Goal: Find specific page/section: Find specific page/section

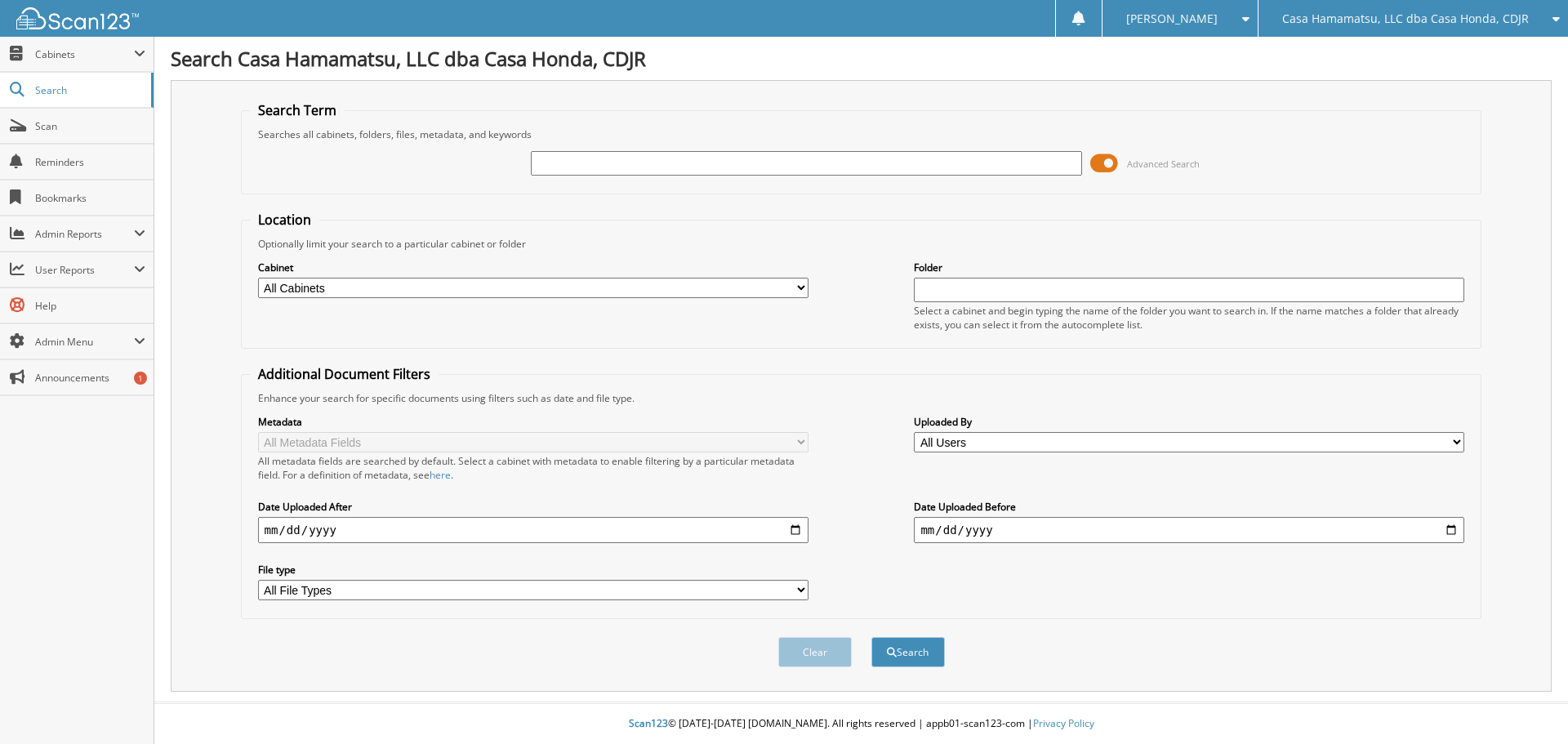
click at [630, 166] on input "text" at bounding box center [806, 163] width 551 height 25
type input "j24972a"
click at [872, 637] on button "Search" at bounding box center [909, 652] width 74 height 30
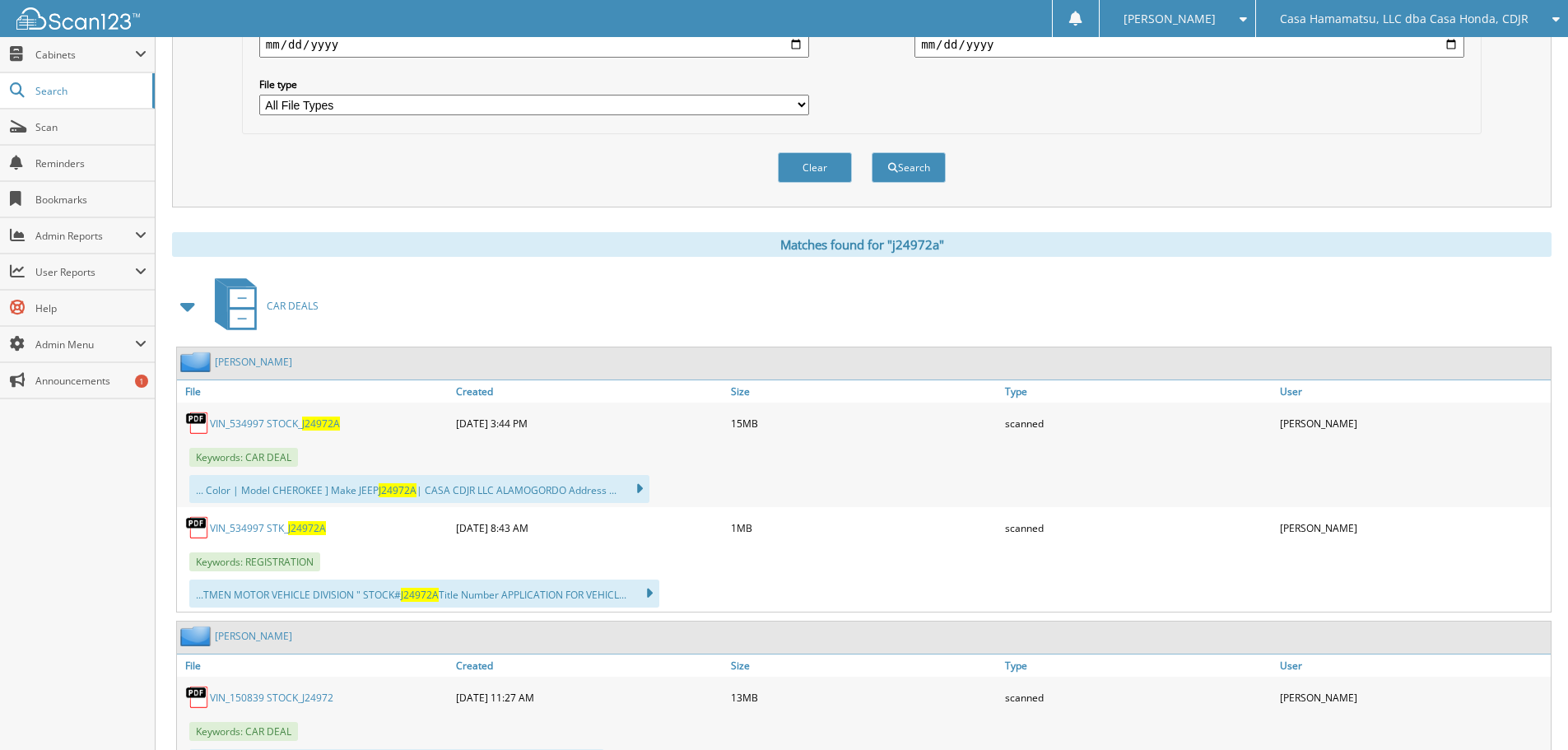
scroll to position [494, 0]
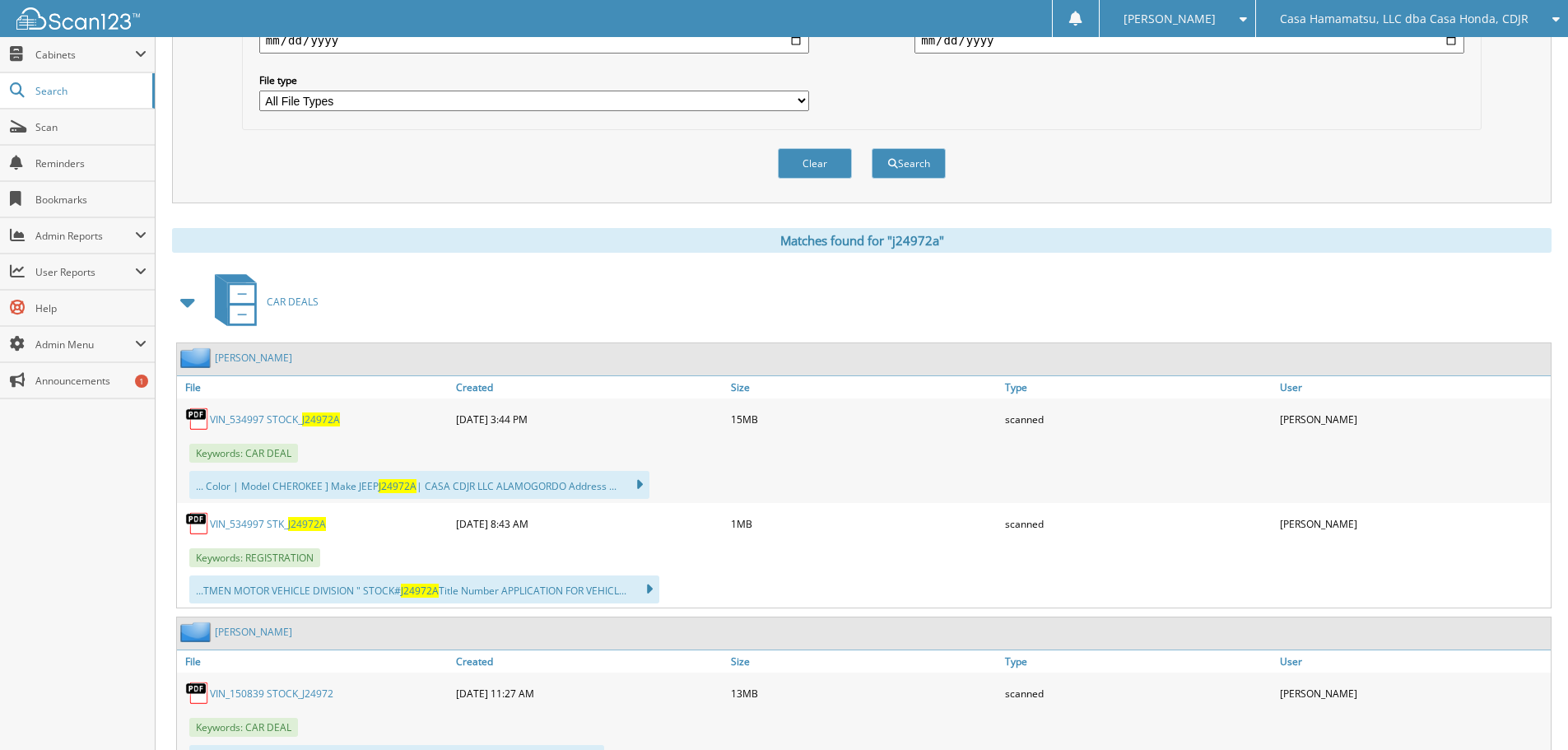
click at [260, 526] on link "VIN_534997 STK_ J24972A" at bounding box center [267, 524] width 116 height 14
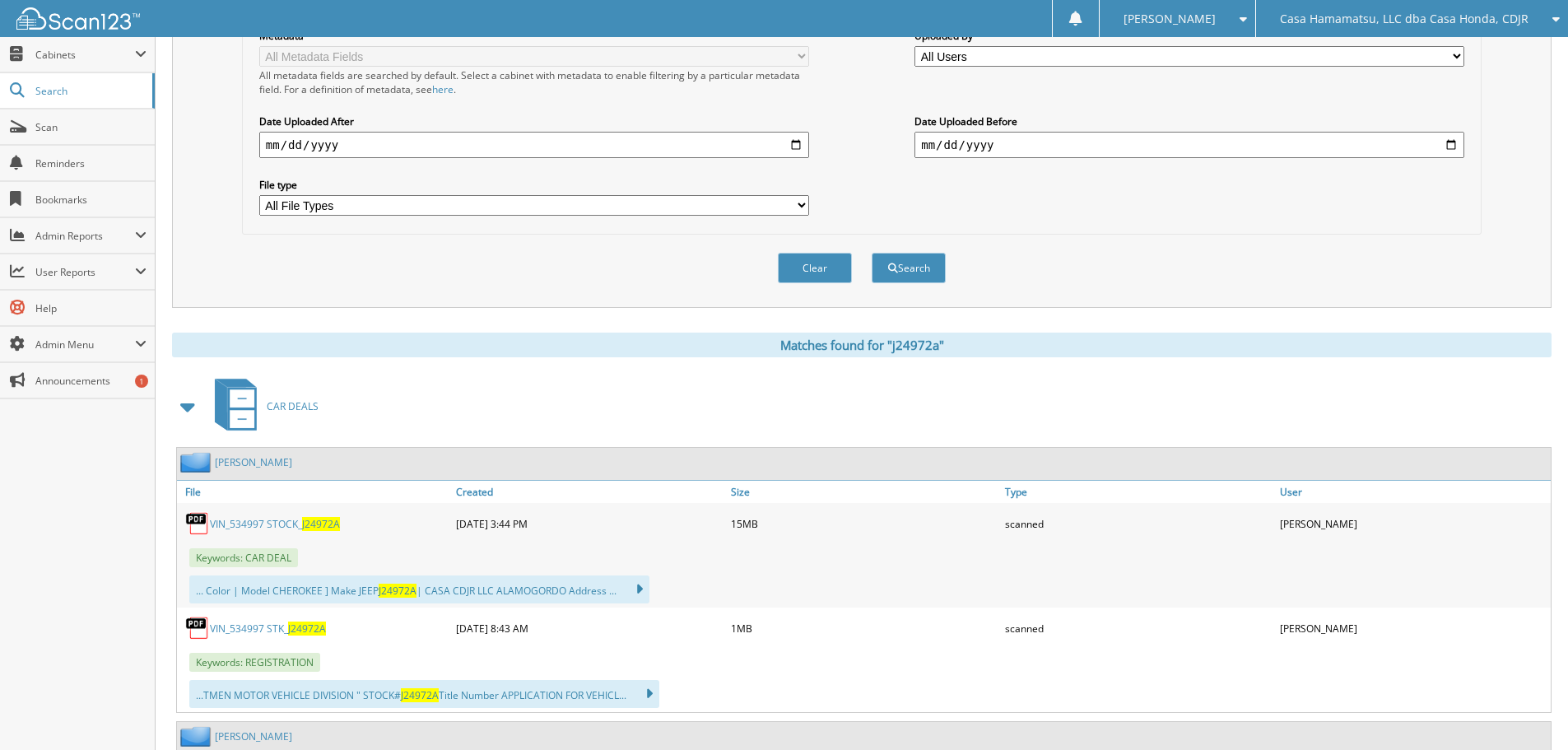
scroll to position [0, 0]
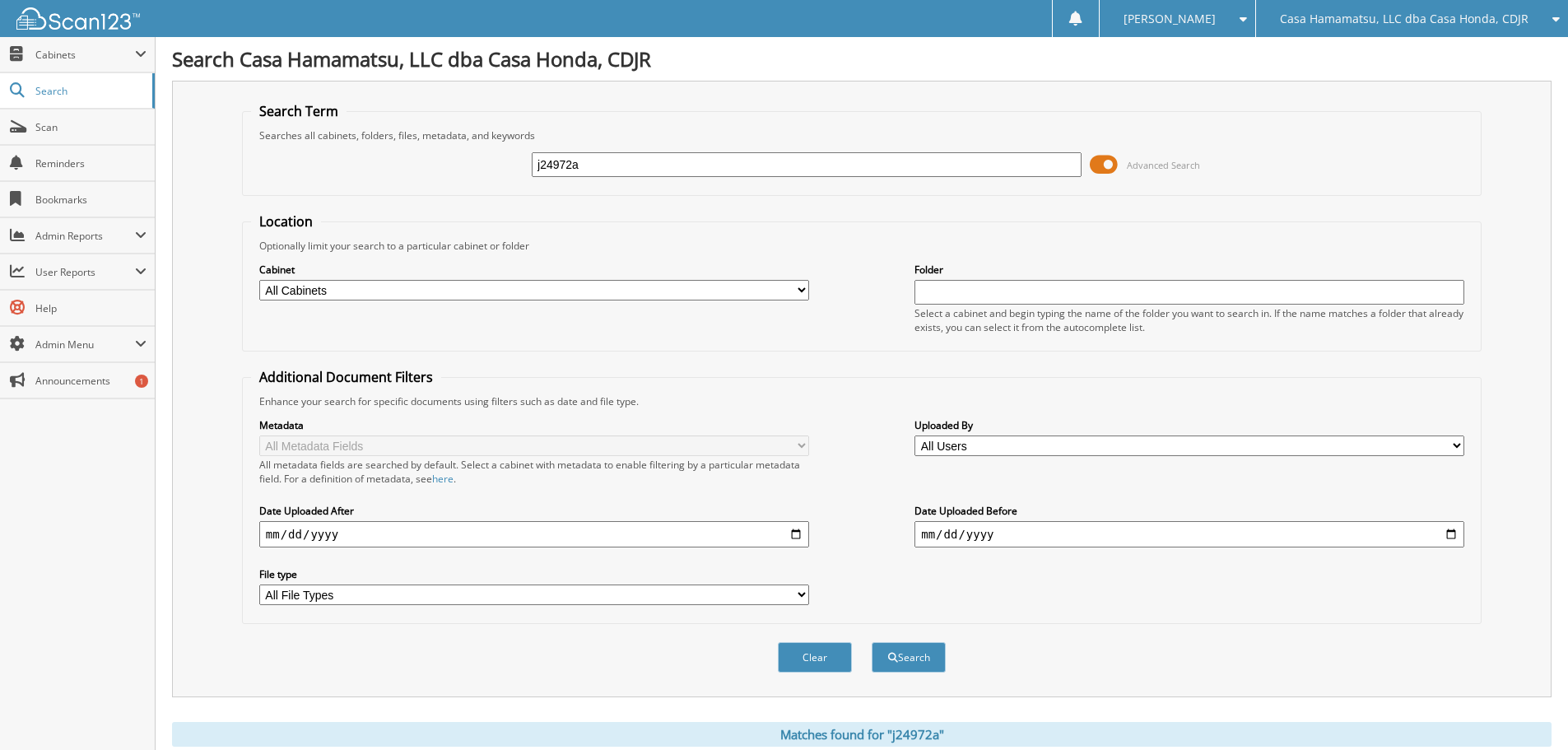
drag, startPoint x: 633, startPoint y: 167, endPoint x: 461, endPoint y: 165, distance: 172.0
click at [464, 165] on div "j24972a Advanced Search" at bounding box center [862, 165] width 1221 height 44
type input "JU2096"
click at [871, 642] on button "Search" at bounding box center [908, 657] width 74 height 31
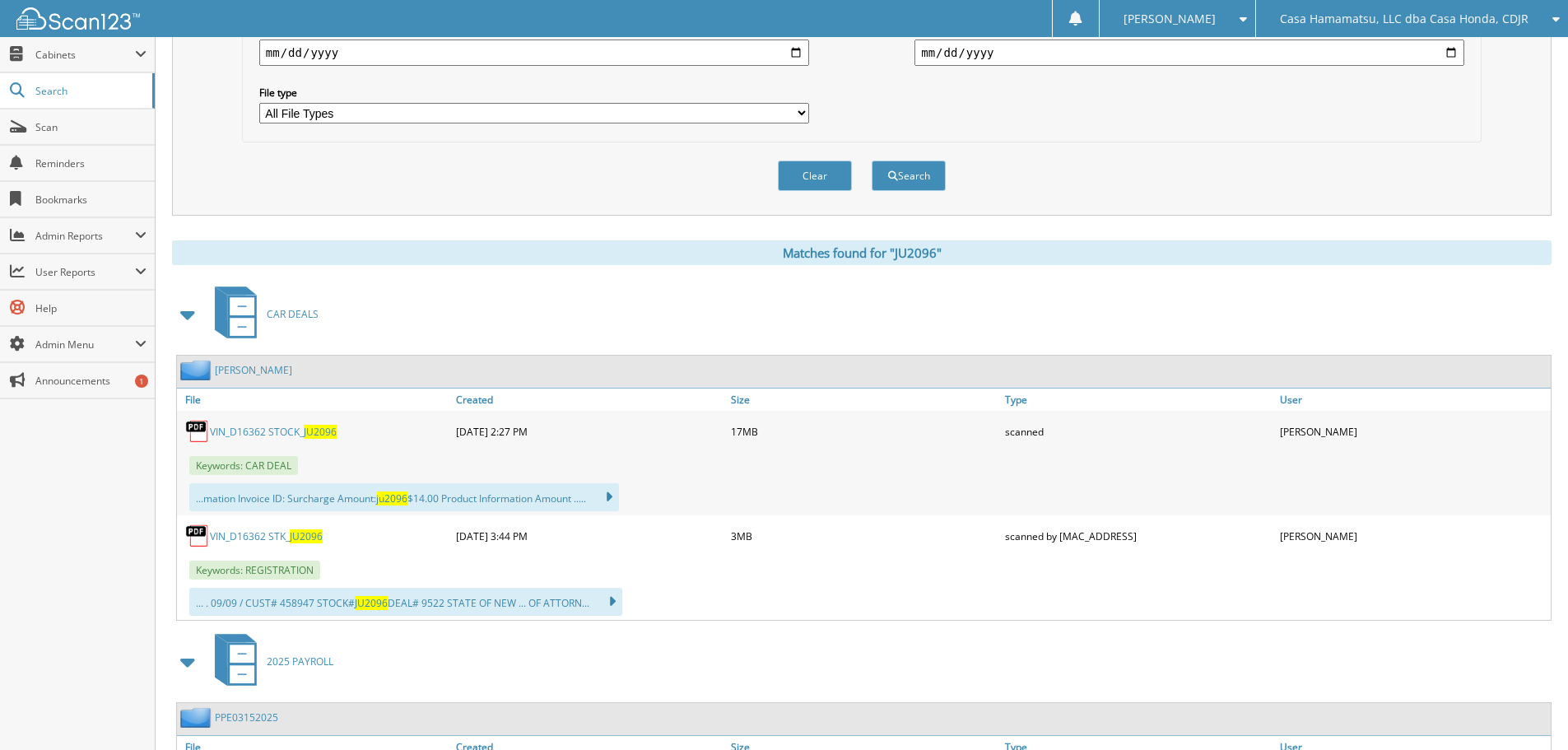
scroll to position [494, 0]
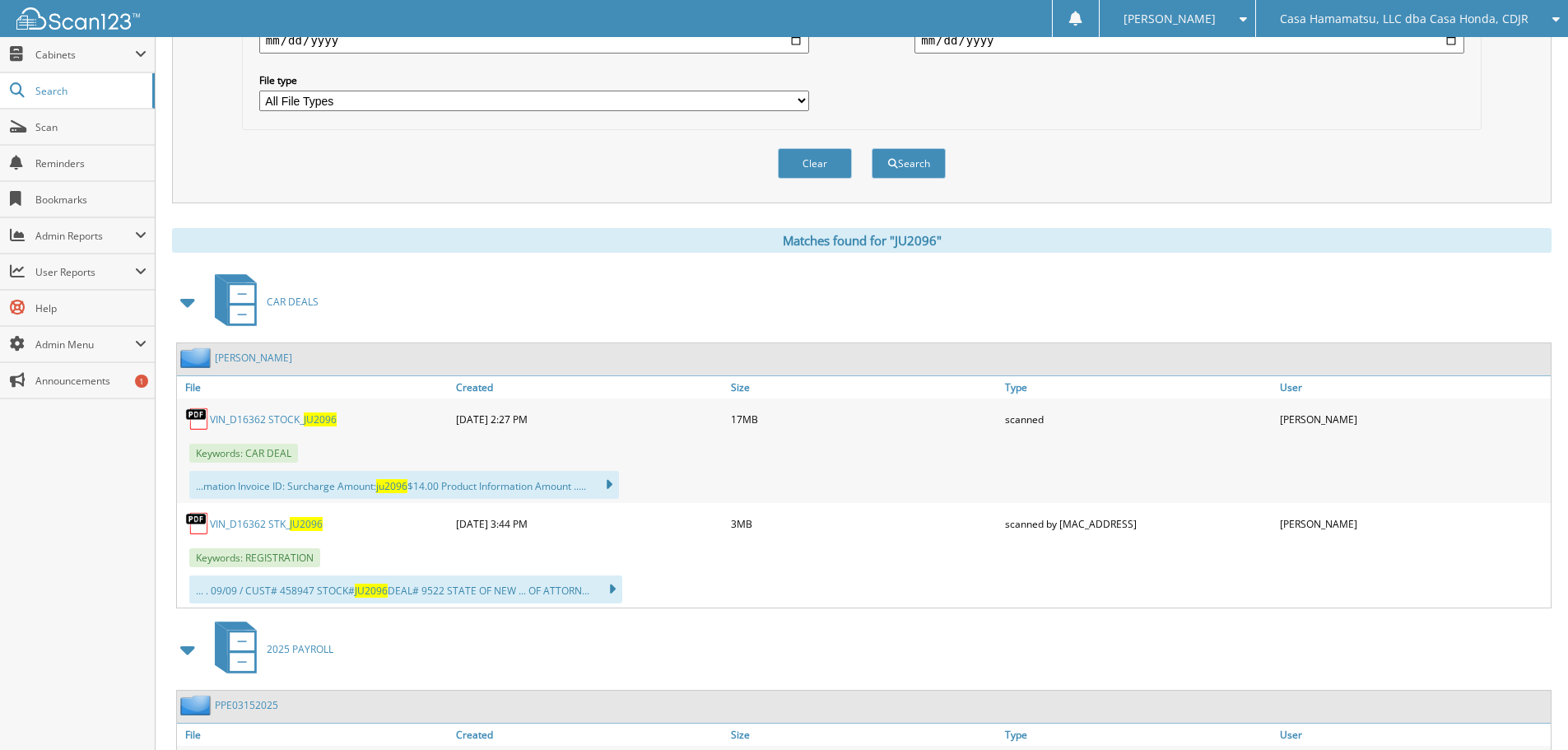
click at [273, 527] on link "VIN_D16362 STK_ JU2096" at bounding box center [266, 524] width 113 height 14
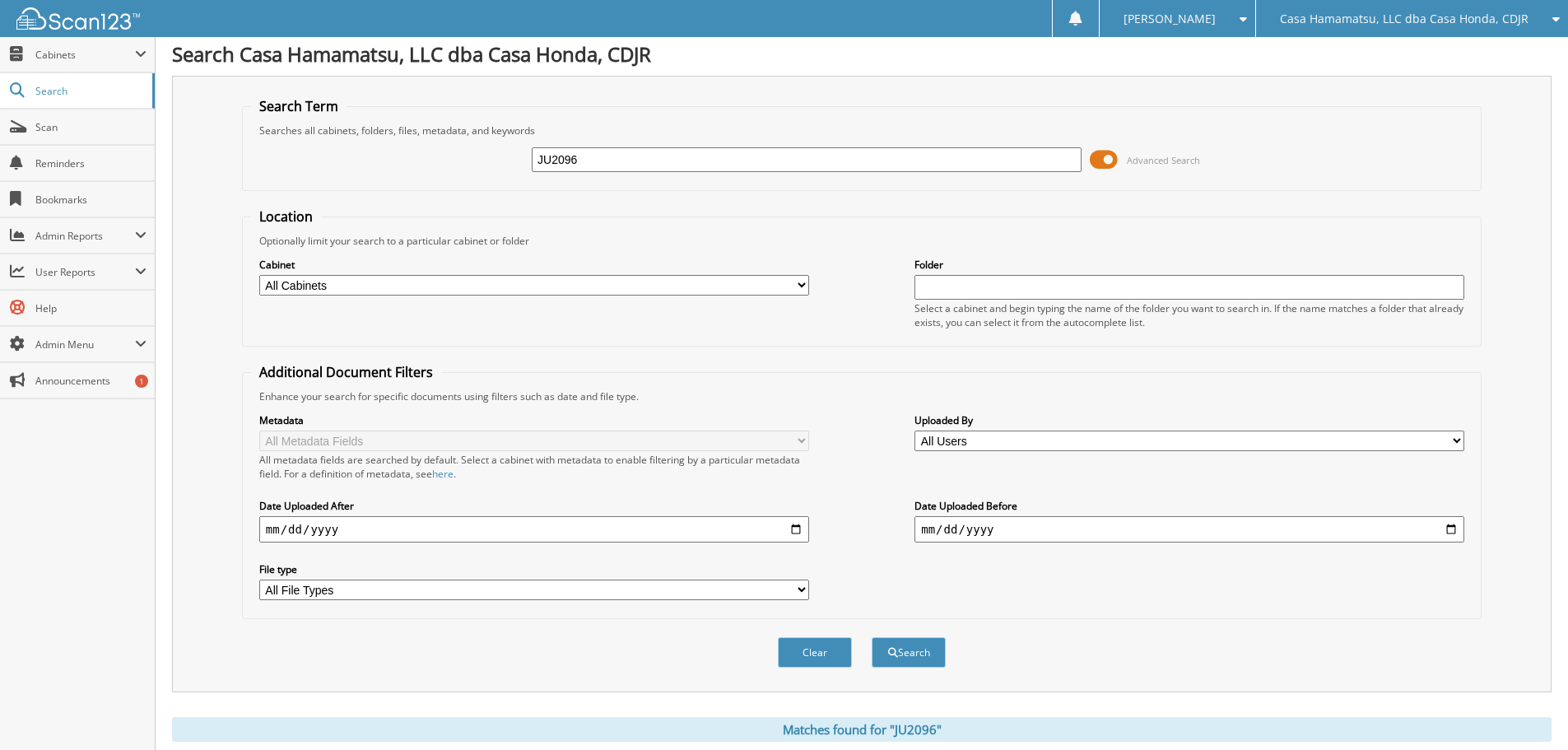
scroll to position [0, 0]
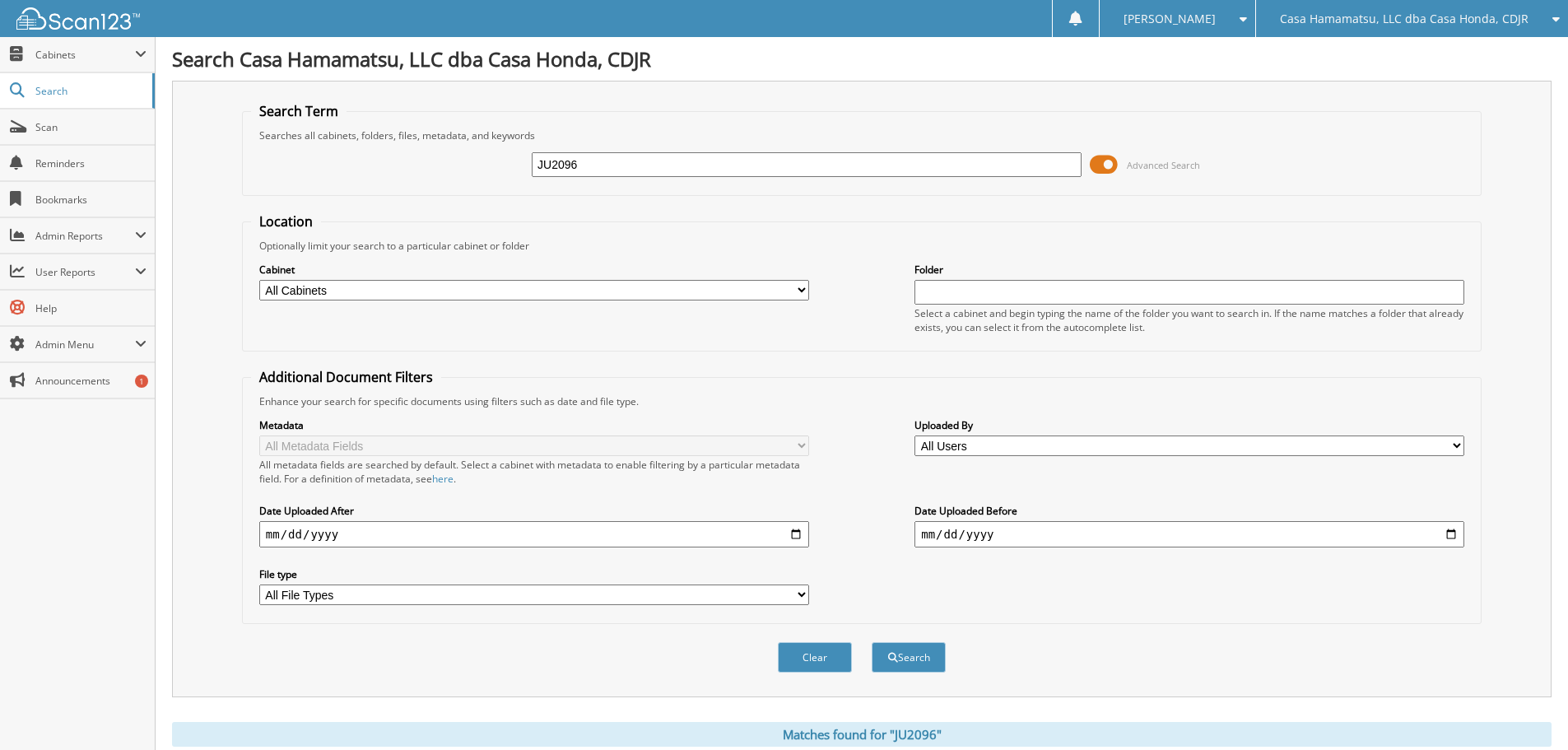
drag, startPoint x: 604, startPoint y: 159, endPoint x: 449, endPoint y: 142, distance: 155.9
click at [462, 146] on div "JU2096 Advanced Search" at bounding box center [862, 165] width 1221 height 44
type input "H24760A"
click at [871, 642] on button "Search" at bounding box center [908, 657] width 74 height 31
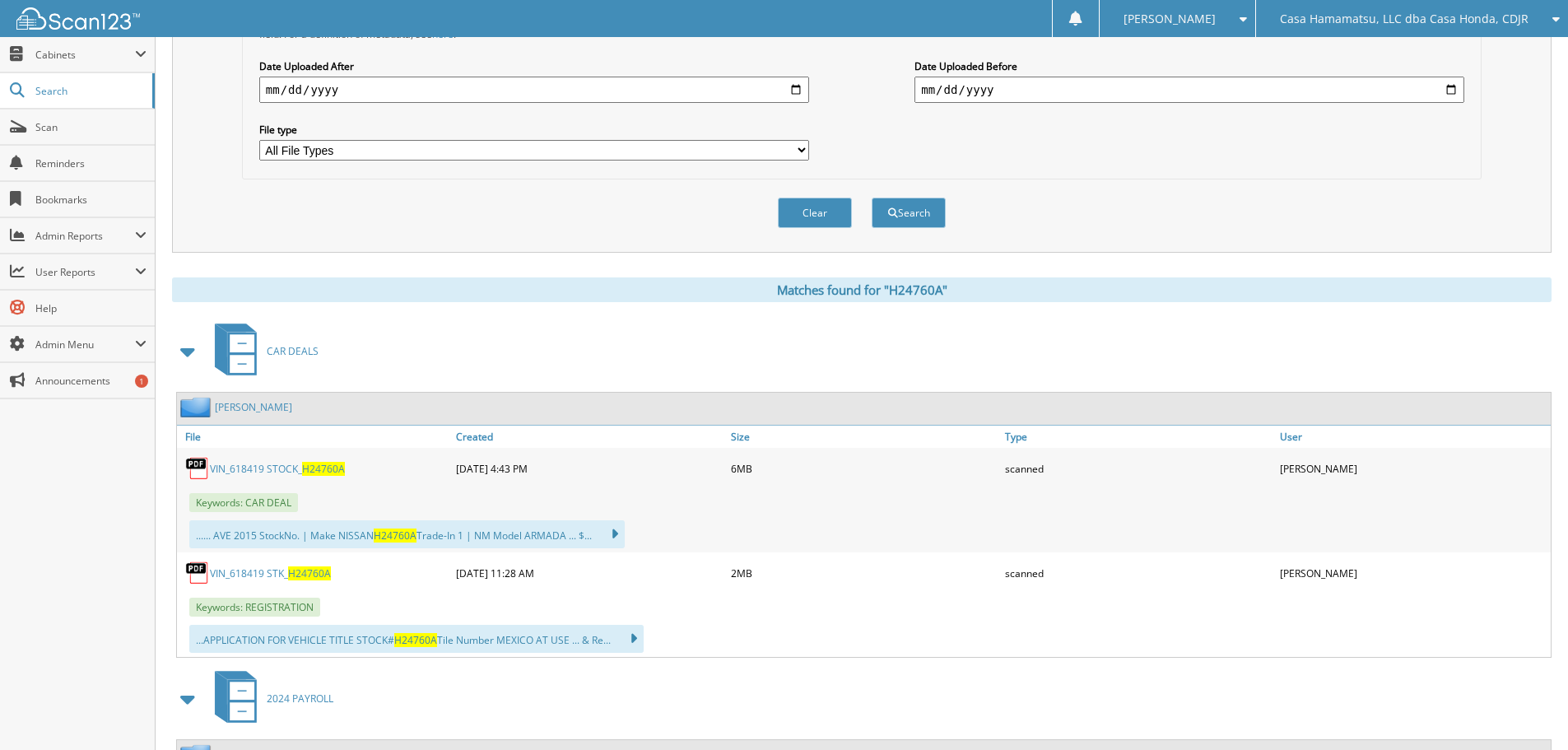
scroll to position [494, 0]
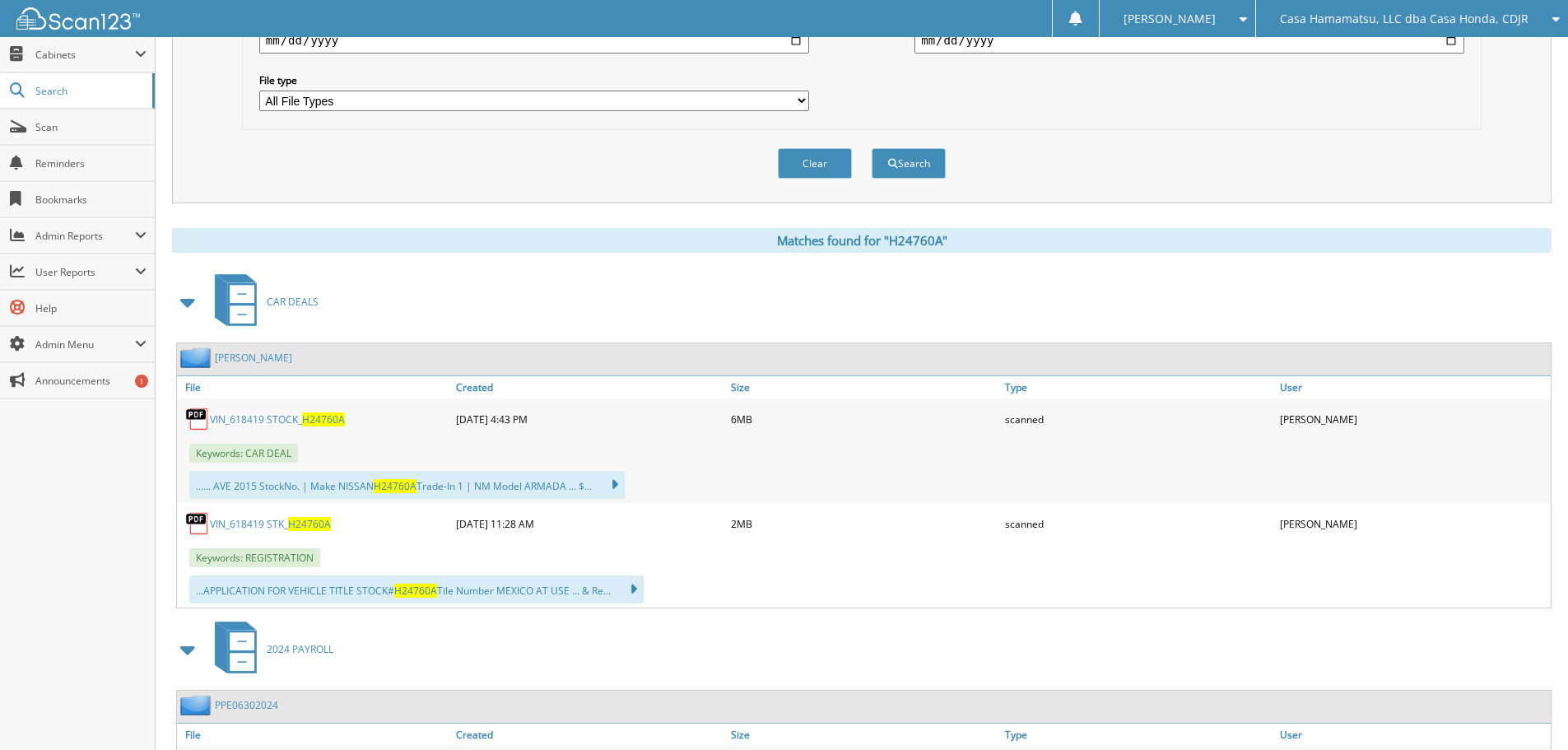
click at [259, 522] on link "VIN_618419 STK_ H24760A" at bounding box center [270, 524] width 121 height 14
